Goal: Find contact information: Find contact information

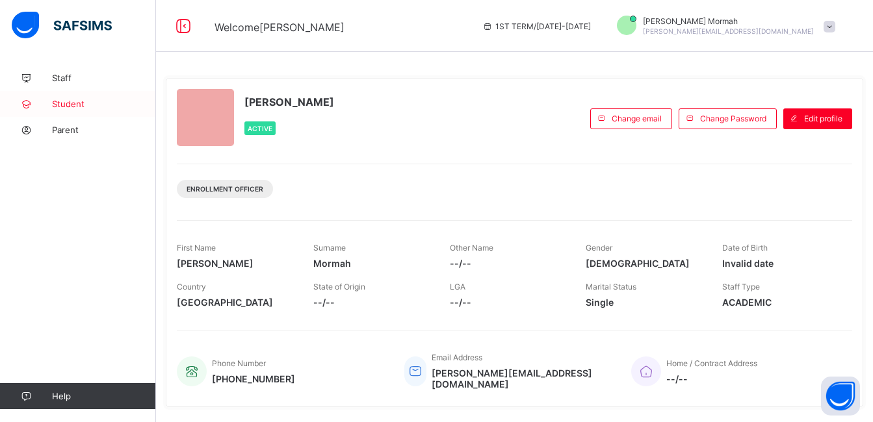
click at [64, 100] on span "Student" at bounding box center [104, 104] width 104 height 10
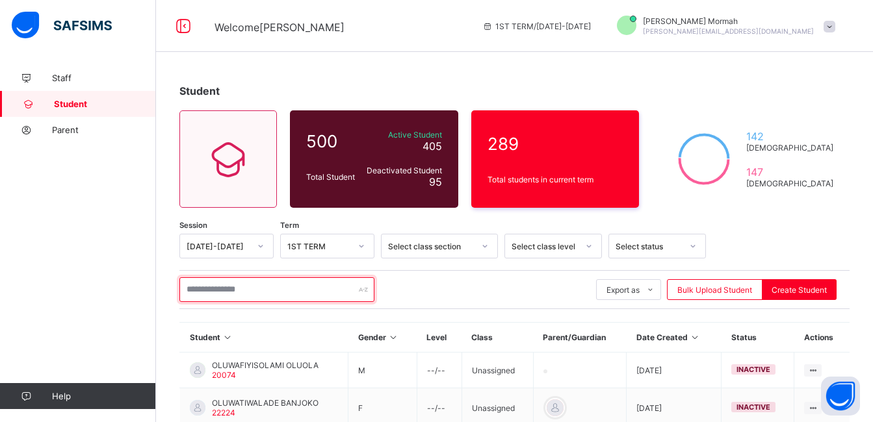
click at [297, 292] on input "text" at bounding box center [276, 289] width 195 height 25
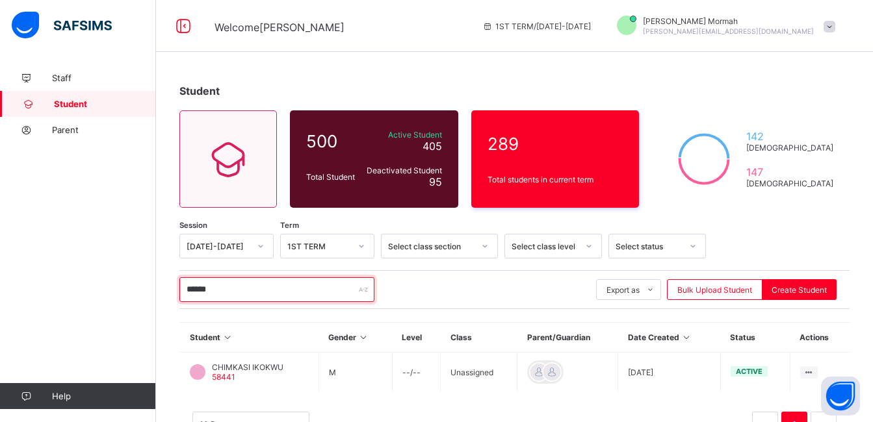
type input "******"
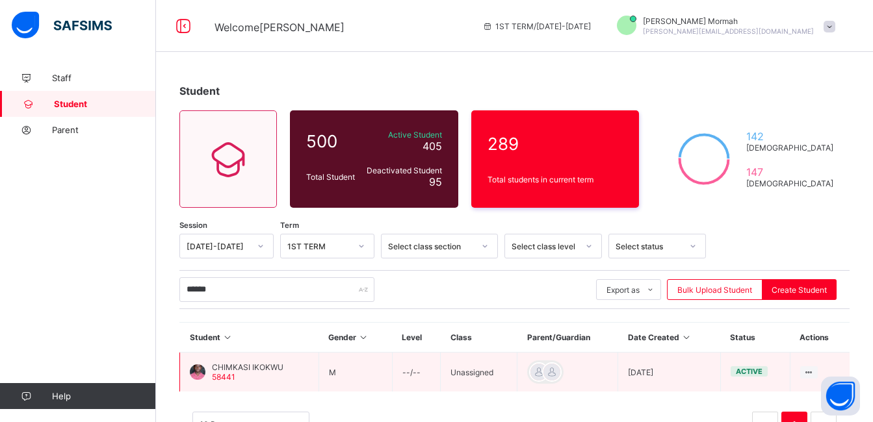
click at [226, 374] on span "58441" at bounding box center [223, 377] width 23 height 10
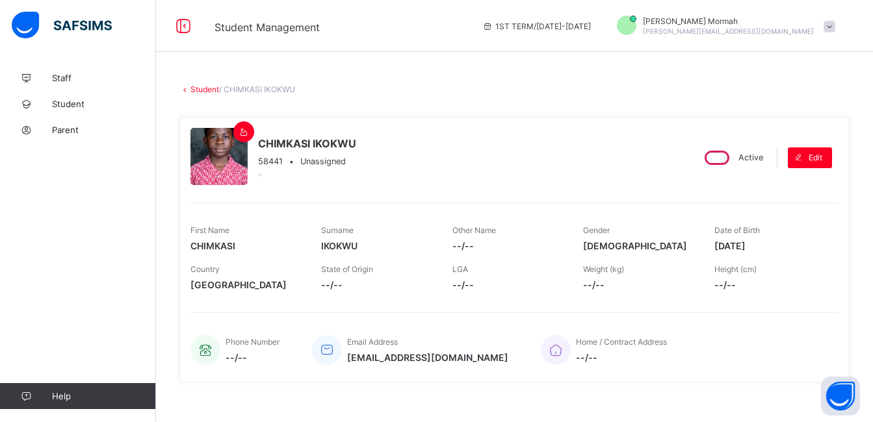
click at [408, 359] on span "[EMAIL_ADDRESS][DOMAIN_NAME]" at bounding box center [427, 357] width 161 height 11
drag, startPoint x: 408, startPoint y: 359, endPoint x: 451, endPoint y: 357, distance: 42.9
click at [451, 357] on div "Phone Number --/-- Email Address [EMAIL_ADDRESS][DOMAIN_NAME] Home / Contract A…" at bounding box center [514, 350] width 648 height 43
drag, startPoint x: 448, startPoint y: 358, endPoint x: 346, endPoint y: 361, distance: 101.4
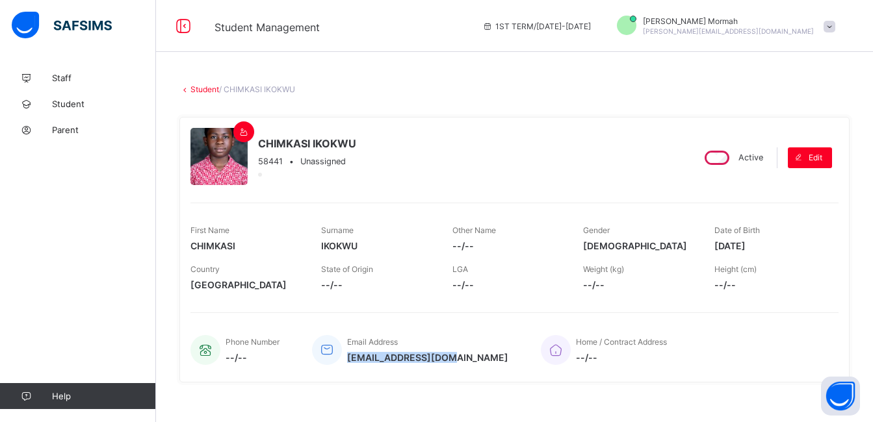
click at [346, 361] on div "Email Address [EMAIL_ADDRESS][DOMAIN_NAME]" at bounding box center [410, 350] width 196 height 43
copy span "[EMAIL_ADDRESS][DOMAIN_NAME]"
